Goal: Information Seeking & Learning: Understand process/instructions

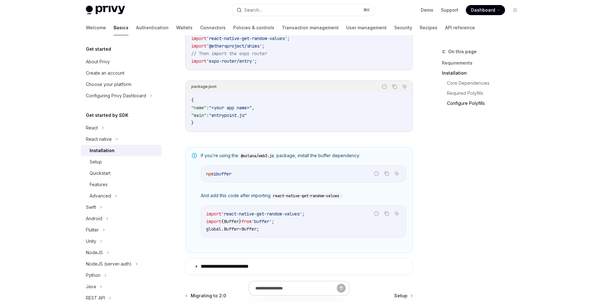
scroll to position [449, 0]
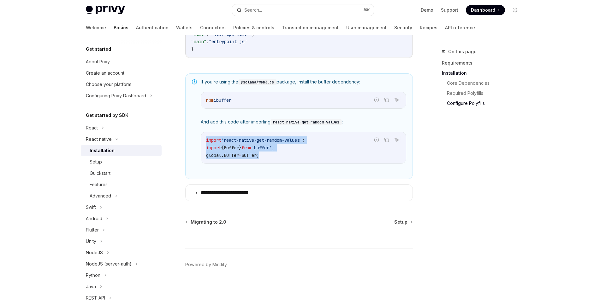
drag, startPoint x: 277, startPoint y: 163, endPoint x: 207, endPoint y: 139, distance: 73.8
click at [207, 139] on div "import 'react-native-get-random-values' ; import { Buffer } from 'buffer' ; glo…" at bounding box center [303, 148] width 205 height 32
click at [207, 139] on span "import" at bounding box center [213, 141] width 15 height 6
drag, startPoint x: 201, startPoint y: 138, endPoint x: 291, endPoint y: 158, distance: 92.6
click at [291, 158] on div "import 'react-native-get-random-values' ; import { Buffer } from 'buffer' ; glo…" at bounding box center [303, 148] width 205 height 32
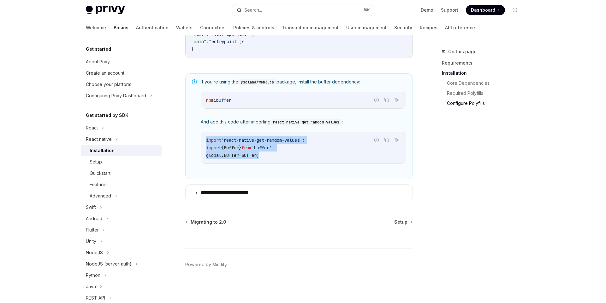
click at [291, 158] on code "import 'react-native-get-random-values' ; import { Buffer } from 'buffer' ; glo…" at bounding box center [303, 148] width 195 height 23
drag, startPoint x: 325, startPoint y: 159, endPoint x: 204, endPoint y: 138, distance: 122.3
click at [204, 138] on div "import 'react-native-get-random-values' ; import { Buffer } from 'buffer' ; glo…" at bounding box center [303, 148] width 205 height 32
drag, startPoint x: 215, startPoint y: 153, endPoint x: 320, endPoint y: 162, distance: 105.8
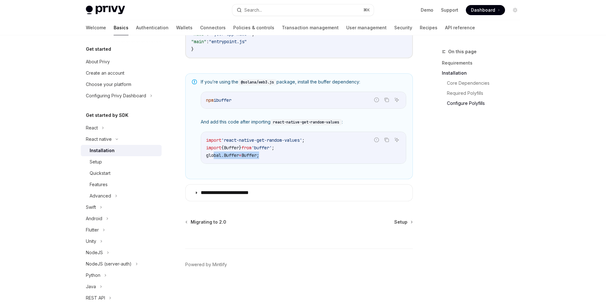
click at [320, 163] on div "import 'react-native-get-random-values' ; import { Buffer } from 'buffer' ; glo…" at bounding box center [303, 148] width 205 height 32
click at [320, 162] on div "import 'react-native-get-random-values' ; import { Buffer } from 'buffer' ; glo…" at bounding box center [303, 148] width 205 height 32
drag, startPoint x: 319, startPoint y: 162, endPoint x: 207, endPoint y: 132, distance: 116.5
click at [204, 132] on div "import 'react-native-get-random-values' ; import { Buffer } from 'buffer' ; glo…" at bounding box center [303, 148] width 205 height 32
click at [209, 132] on div "import 'react-native-get-random-values' ; import { Buffer } from 'buffer' ; glo…" at bounding box center [303, 148] width 205 height 32
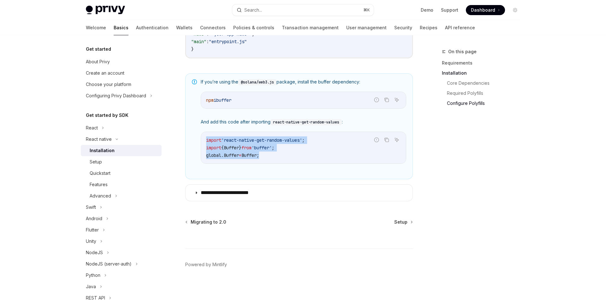
drag, startPoint x: 200, startPoint y: 136, endPoint x: 280, endPoint y: 157, distance: 82.6
click at [280, 157] on div "Report incorrect code Copy Ask AI import 'react-native-get-random-values' ; imp…" at bounding box center [303, 148] width 205 height 32
click at [280, 157] on code "import 'react-native-get-random-values' ; import { Buffer } from 'buffer' ; glo…" at bounding box center [303, 148] width 195 height 23
drag, startPoint x: 280, startPoint y: 157, endPoint x: 209, endPoint y: 141, distance: 73.0
click at [209, 141] on code "import 'react-native-get-random-values' ; import { Buffer } from 'buffer' ; glo…" at bounding box center [303, 148] width 195 height 23
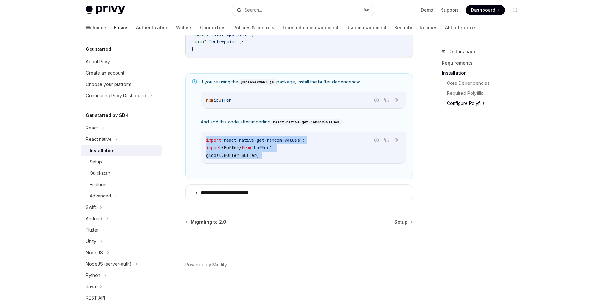
click at [209, 141] on span "import" at bounding box center [213, 141] width 15 height 6
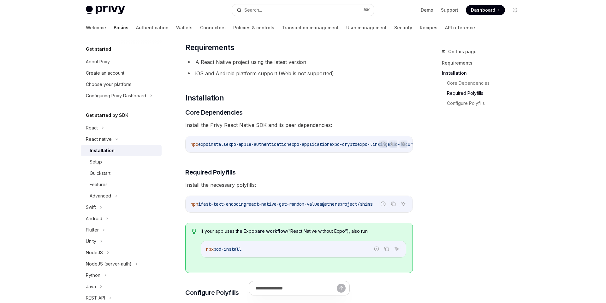
scroll to position [0, 0]
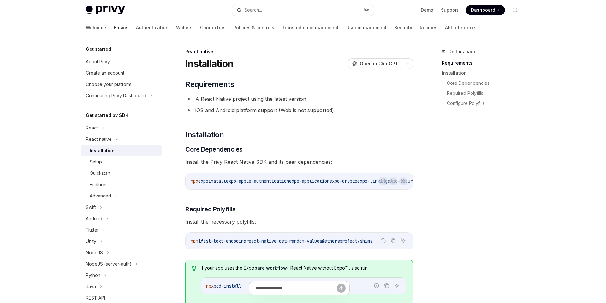
click at [96, 10] on img at bounding box center [105, 10] width 39 height 9
type textarea "*"
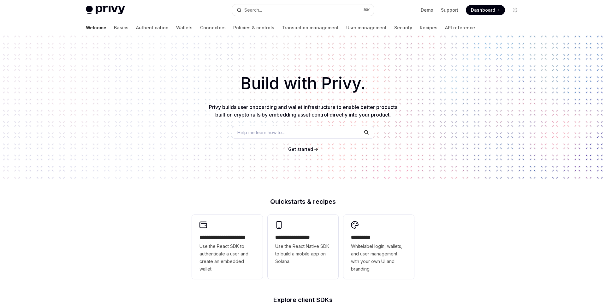
click at [489, 12] on span "Dashboard" at bounding box center [483, 10] width 24 height 6
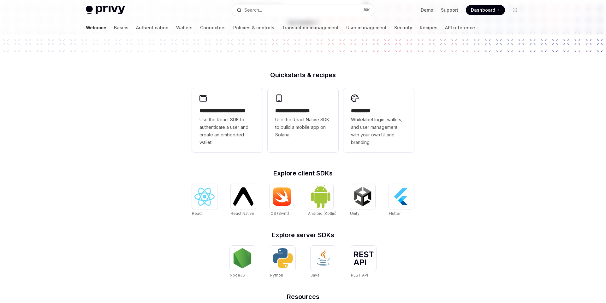
scroll to position [198, 0]
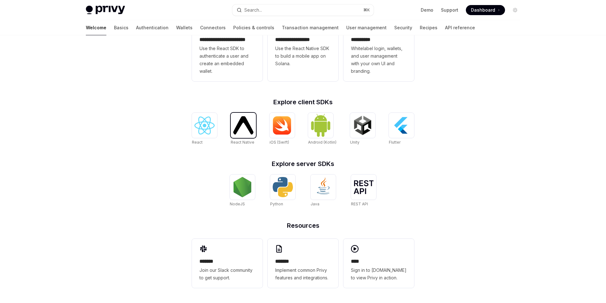
click at [241, 127] on img at bounding box center [243, 125] width 20 height 18
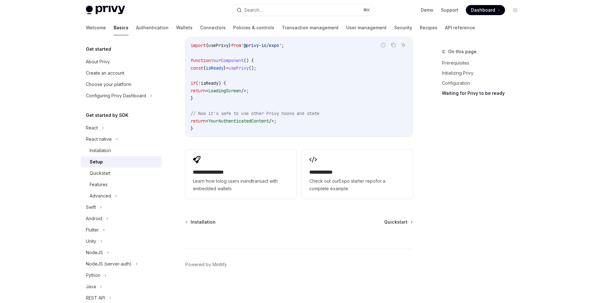
scroll to position [134, 0]
